Goal: Task Accomplishment & Management: Use online tool/utility

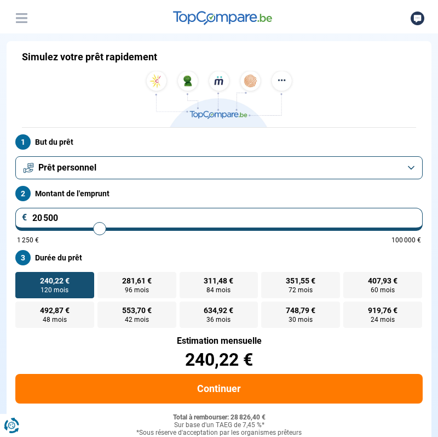
scroll to position [41, 0]
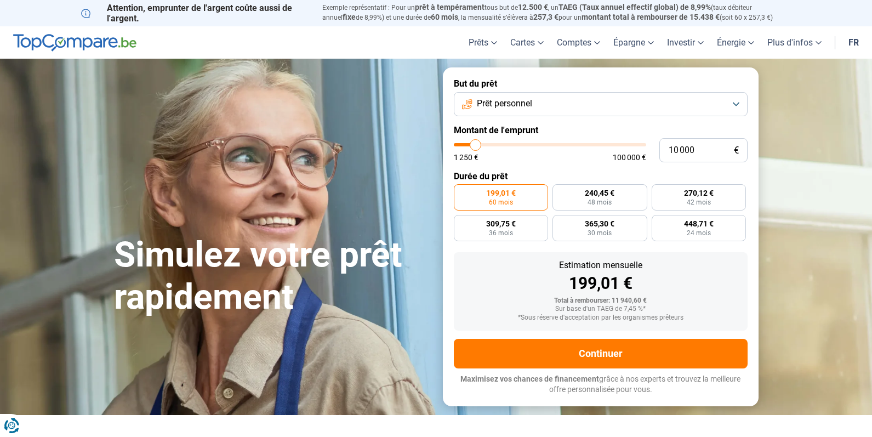
radio input "true"
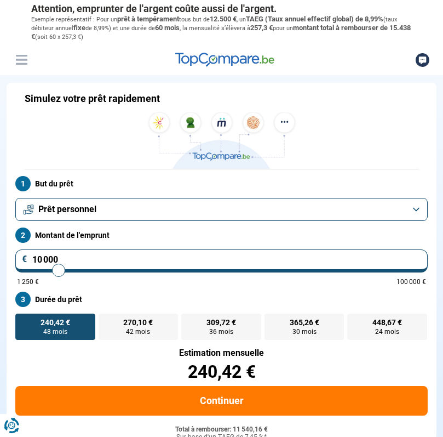
click at [212, 212] on button "Prêt personnel" at bounding box center [221, 209] width 413 height 23
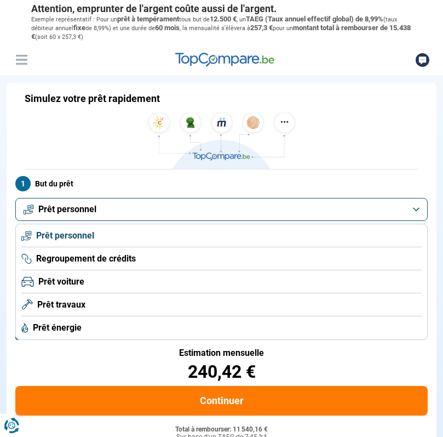
click at [68, 277] on span "Prêt voiture" at bounding box center [61, 282] width 46 height 12
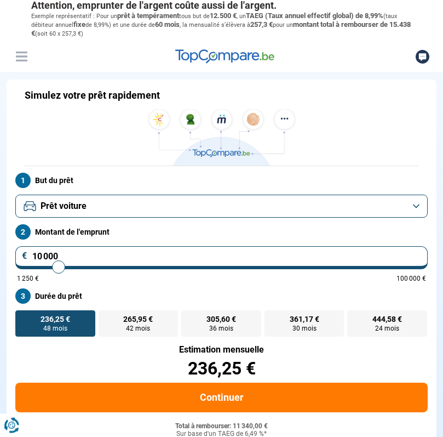
scroll to position [8, 0]
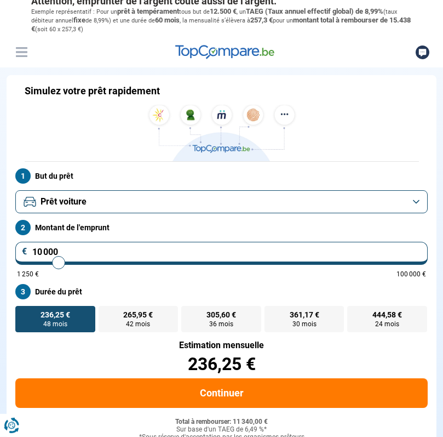
drag, startPoint x: 85, startPoint y: 259, endPoint x: 5, endPoint y: 253, distance: 80.2
click at [15, 253] on input "10 000" at bounding box center [221, 253] width 413 height 23
type input "3"
type input "1250"
type input "34"
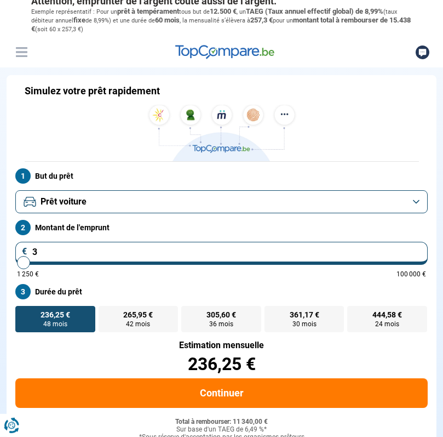
type input "1250"
type input "340"
type input "1250"
type input "3 400"
type input "3500"
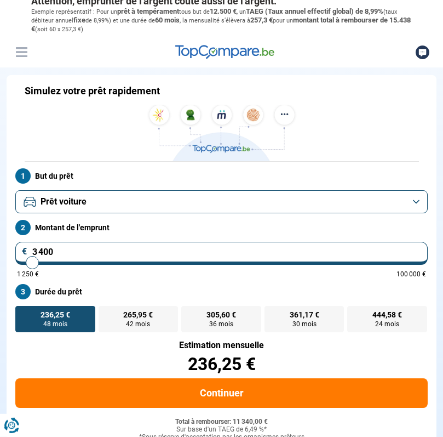
type input "34 000"
type input "34000"
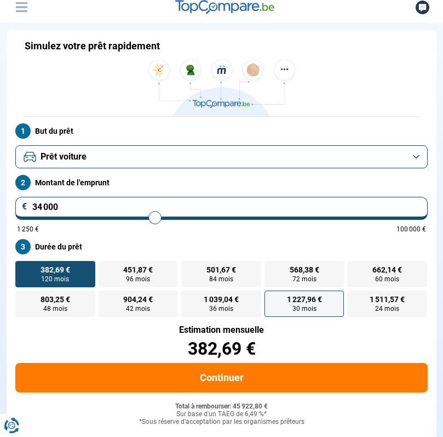
scroll to position [69, 0]
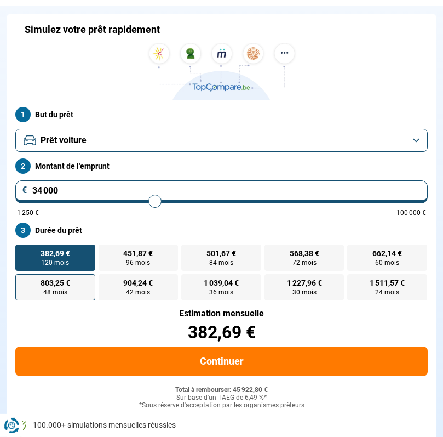
type input "34 000"
click at [68, 290] on label "803,25 € 48 mois" at bounding box center [55, 287] width 80 height 26
click at [22, 281] on input "803,25 € 48 mois" at bounding box center [18, 277] width 7 height 7
radio input "true"
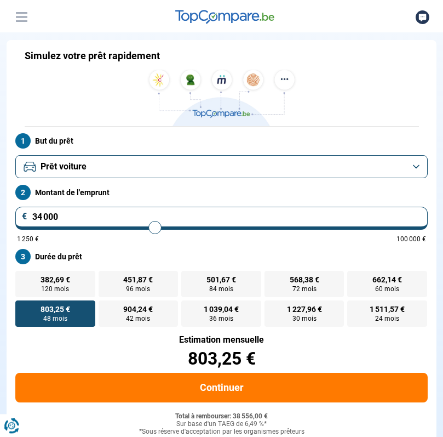
scroll to position [42, 0]
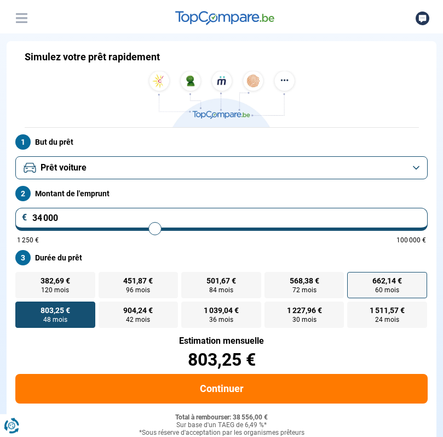
click at [385, 293] on span "60 mois" at bounding box center [387, 290] width 24 height 7
click at [355, 279] on input "662,14 € 60 mois" at bounding box center [350, 275] width 7 height 7
radio input "true"
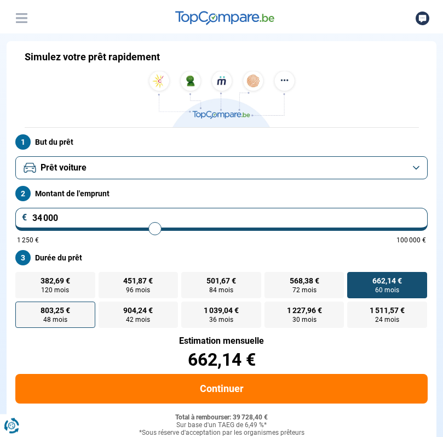
click at [60, 312] on span "803,25 €" at bounding box center [56, 310] width 30 height 8
click at [22, 309] on input "803,25 € 48 mois" at bounding box center [18, 304] width 7 height 7
radio input "true"
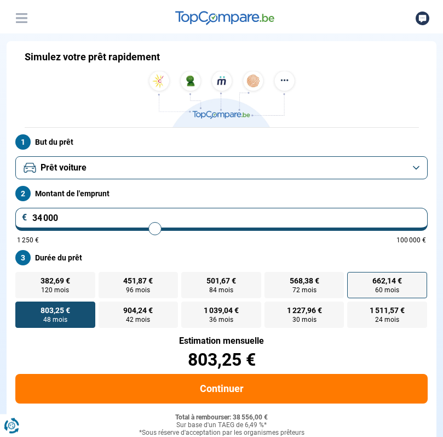
click at [389, 281] on span "662,14 €" at bounding box center [388, 281] width 30 height 8
click at [355, 279] on input "662,14 € 60 mois" at bounding box center [350, 275] width 7 height 7
radio input "true"
